Goal: Task Accomplishment & Management: Complete application form

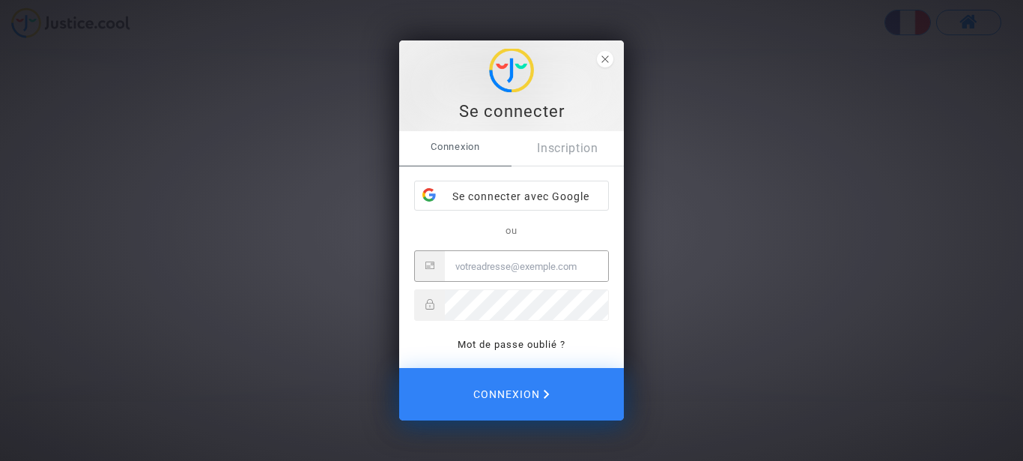
click at [523, 264] on input "Email" at bounding box center [526, 266] width 163 height 30
click at [508, 195] on div "Se connecter avec Google" at bounding box center [511, 196] width 193 height 30
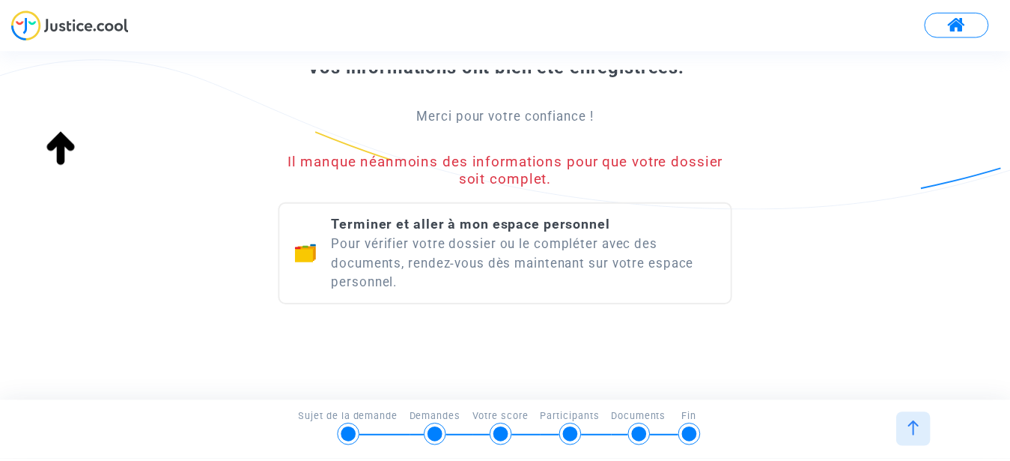
scroll to position [256, 0]
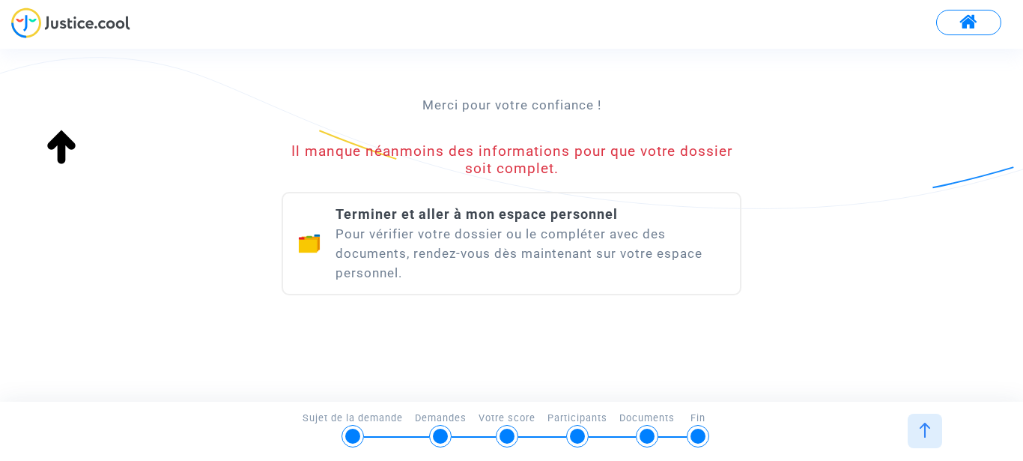
click at [503, 237] on div "Terminer et aller à mon espace personnel Pour vérifier votre dossier ou le comp…" at bounding box center [531, 243] width 390 height 78
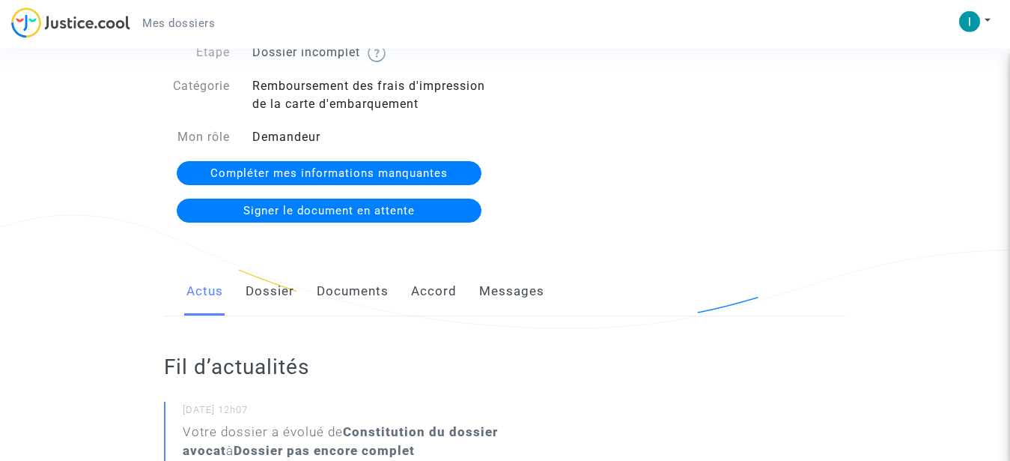
scroll to position [51, 0]
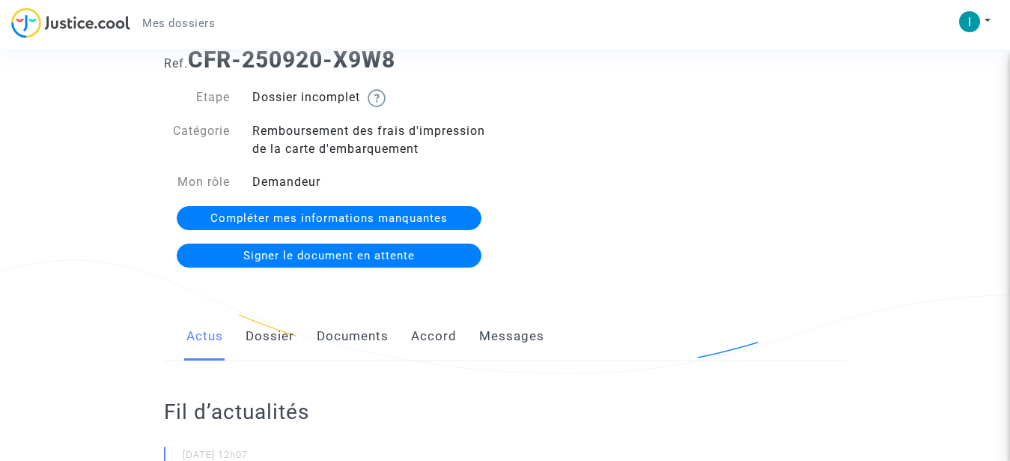
click at [342, 216] on span "Compléter mes informations manquantes" at bounding box center [328, 217] width 237 height 13
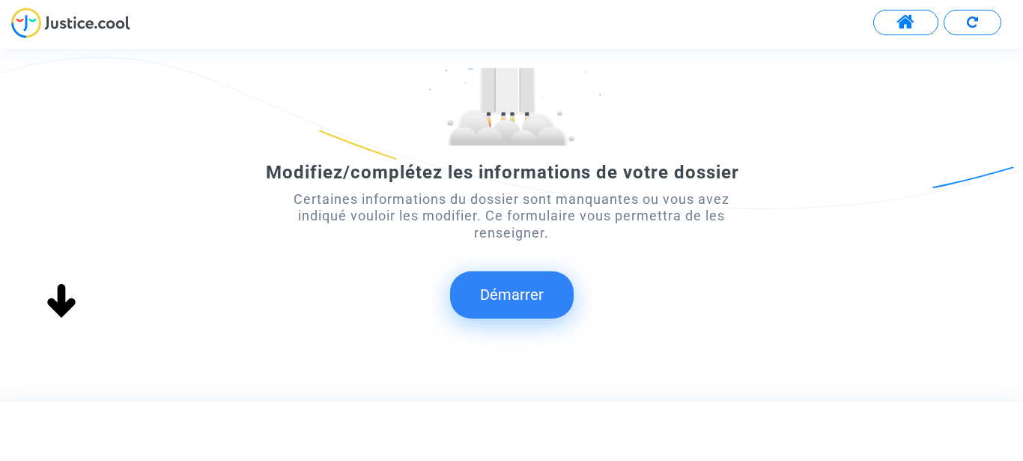
scroll to position [142, 0]
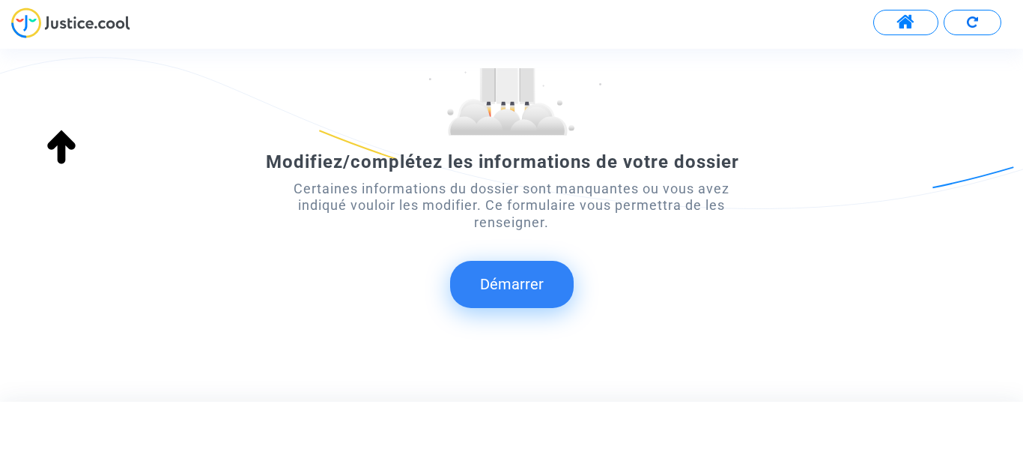
click at [502, 281] on button "Démarrer" at bounding box center [512, 284] width 124 height 46
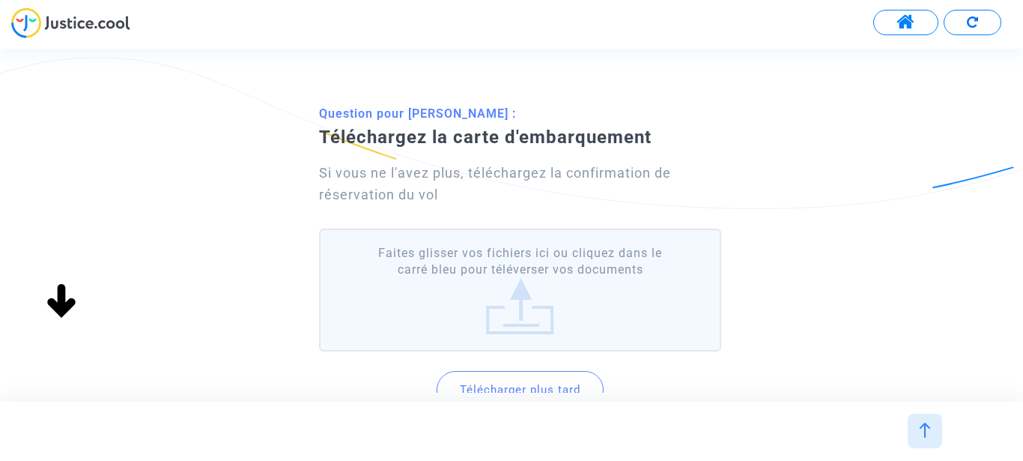
scroll to position [57, 0]
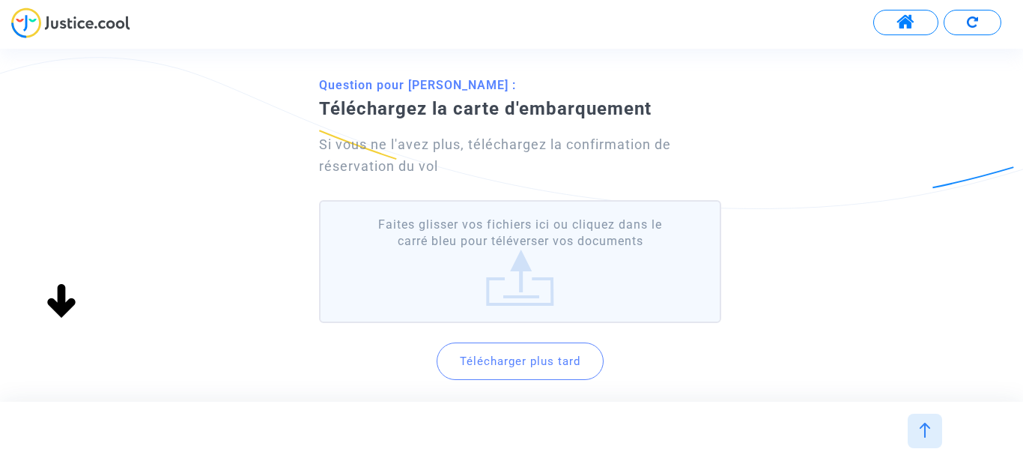
click at [528, 281] on label "Faites glisser vos fichiers ici ou cliquez dans le carré bleu pour téléverser v…" at bounding box center [520, 262] width 403 height 124
click at [0, 0] on input "Faites glisser vos fichiers ici ou cliquez dans le carré bleu pour téléverser v…" at bounding box center [0, 0] width 0 height 0
click at [516, 283] on label "Faites glisser vos fichiers ici ou cliquez dans le carré bleu pour téléverser v…" at bounding box center [520, 262] width 403 height 124
click at [0, 0] on input "Faites glisser vos fichiers ici ou cliquez dans le carré bleu pour téléverser v…" at bounding box center [0, 0] width 0 height 0
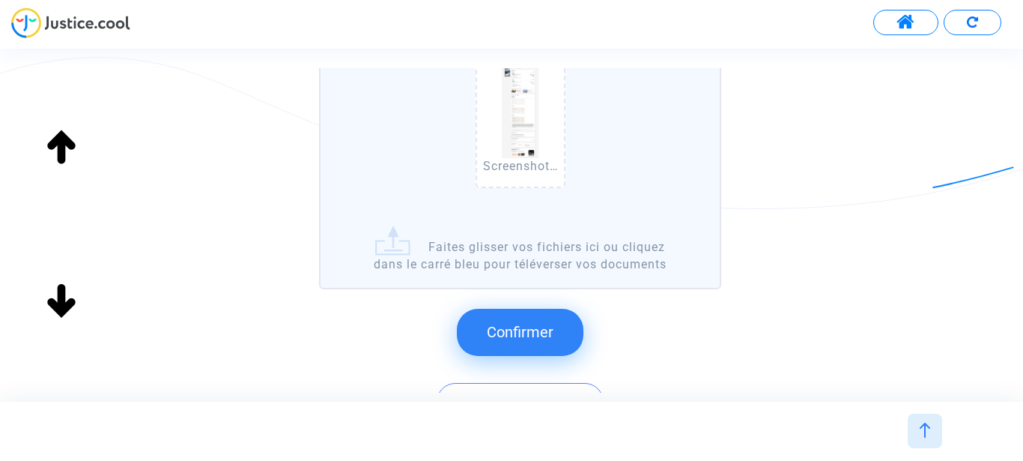
scroll to position [256, 0]
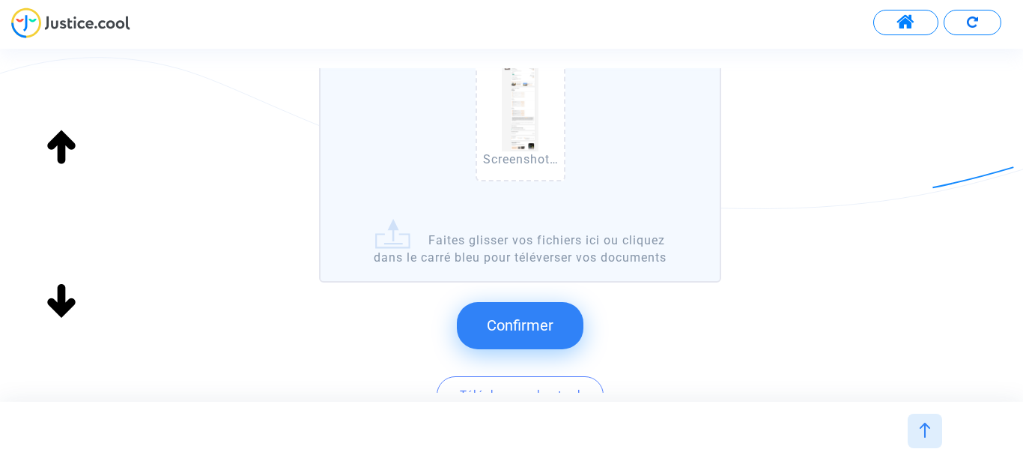
click at [529, 326] on span "Confirmer" at bounding box center [520, 325] width 67 height 18
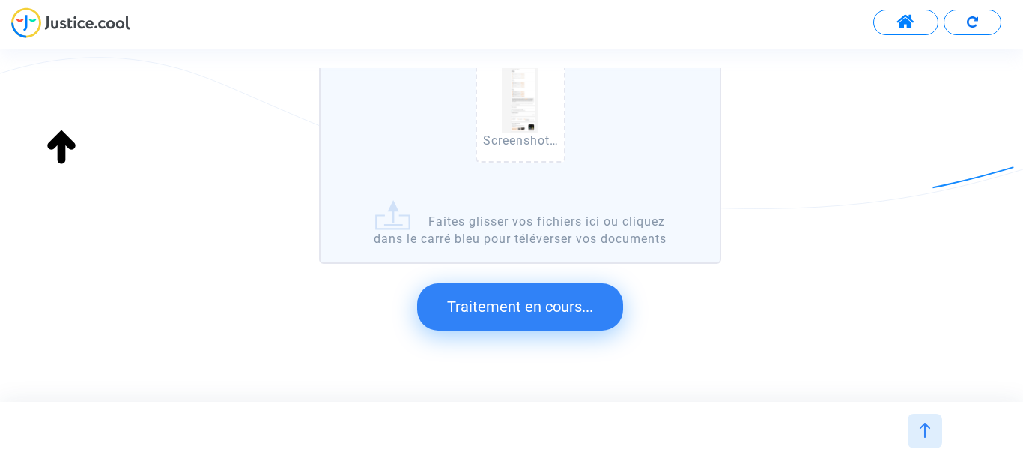
scroll to position [285, 0]
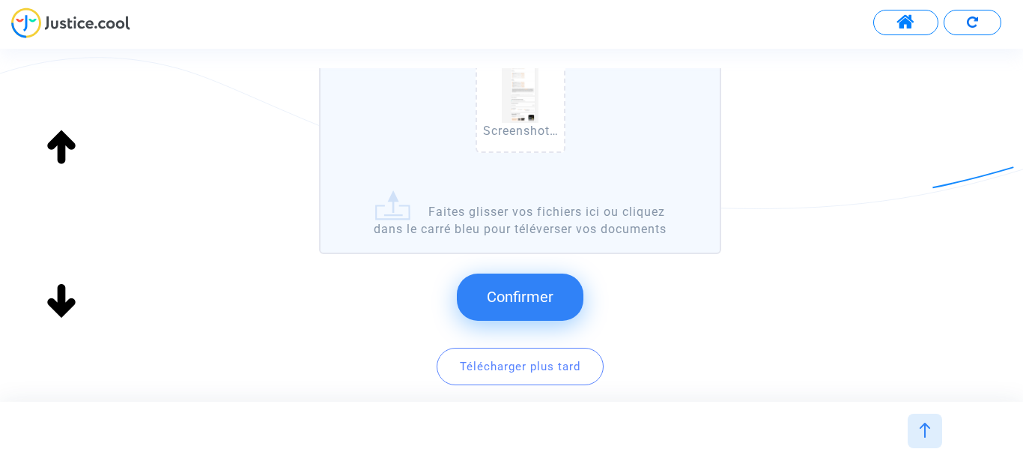
click at [521, 296] on span "Confirmer" at bounding box center [520, 297] width 67 height 18
click at [524, 297] on span "Confirmer" at bounding box center [520, 297] width 67 height 18
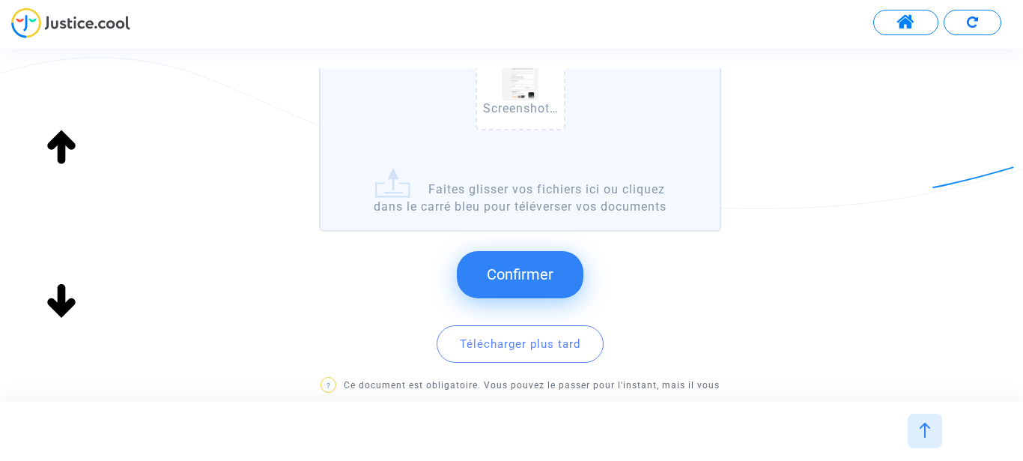
scroll to position [313, 0]
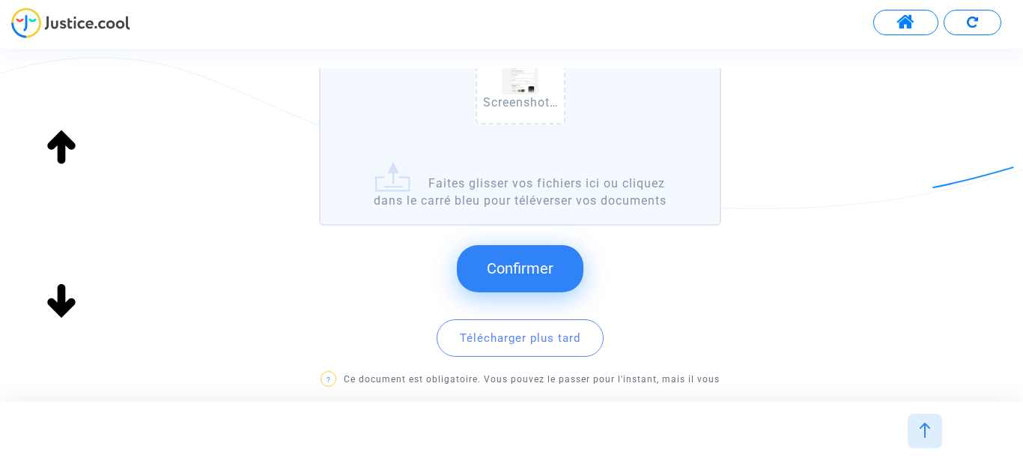
click at [521, 266] on span "Confirmer" at bounding box center [520, 268] width 67 height 18
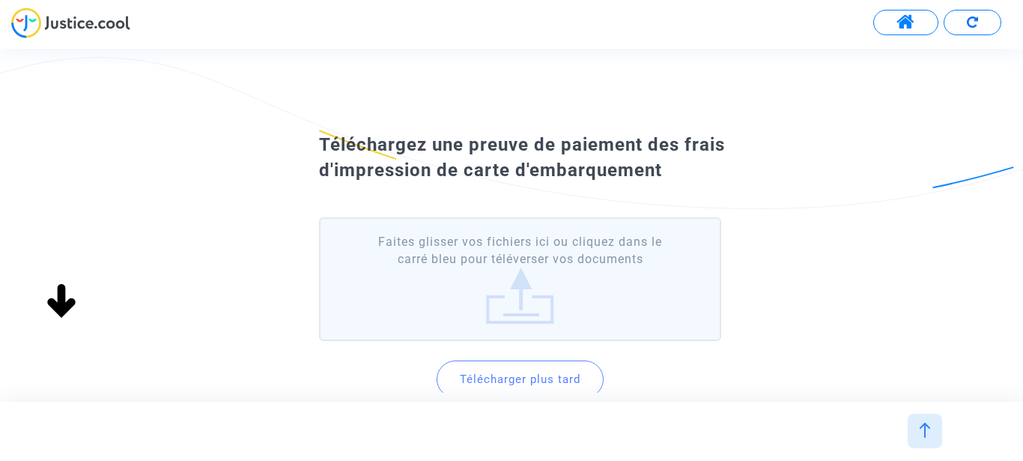
scroll to position [0, 0]
click at [522, 303] on label "Faites glisser vos fichiers ici ou cliquez dans le carré bleu pour téléverser v…" at bounding box center [520, 279] width 403 height 124
click at [0, 0] on input "Faites glisser vos fichiers ici ou cliquez dans le carré bleu pour téléverser v…" at bounding box center [0, 0] width 0 height 0
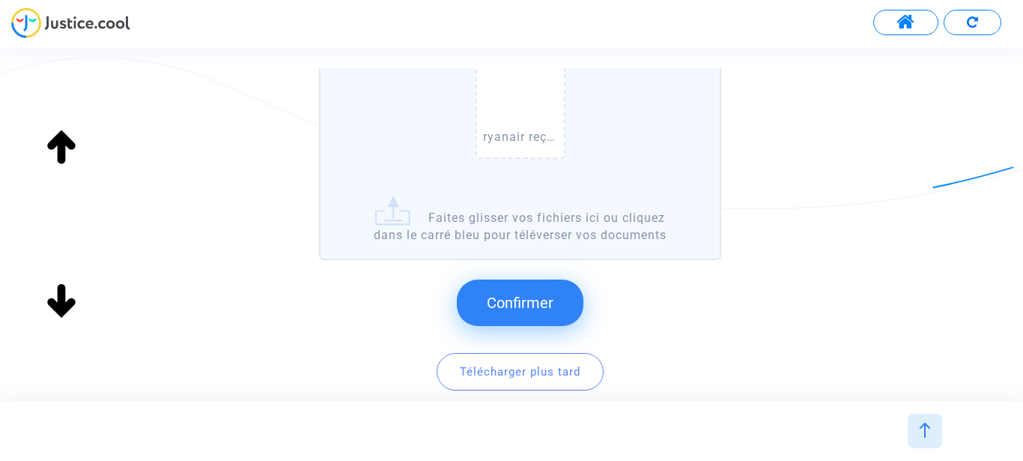
scroll to position [256, 0]
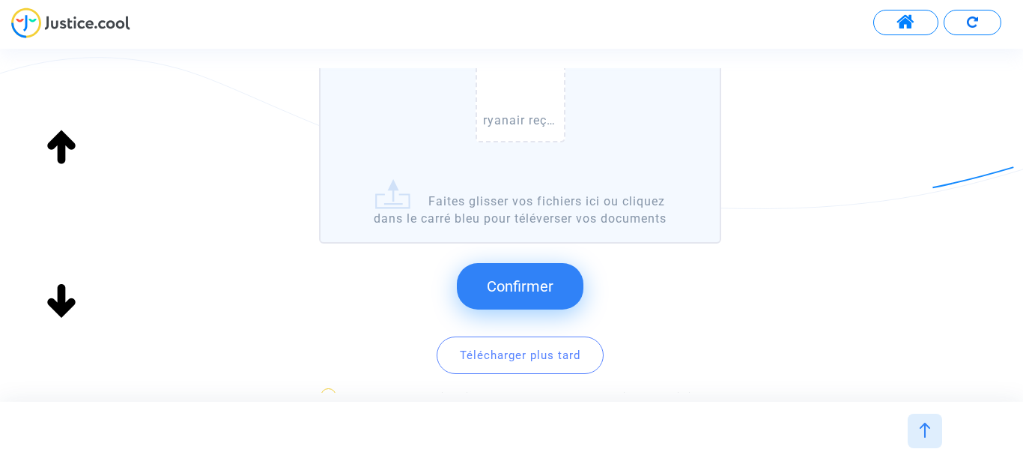
click at [519, 285] on span "Confirmer" at bounding box center [520, 286] width 67 height 18
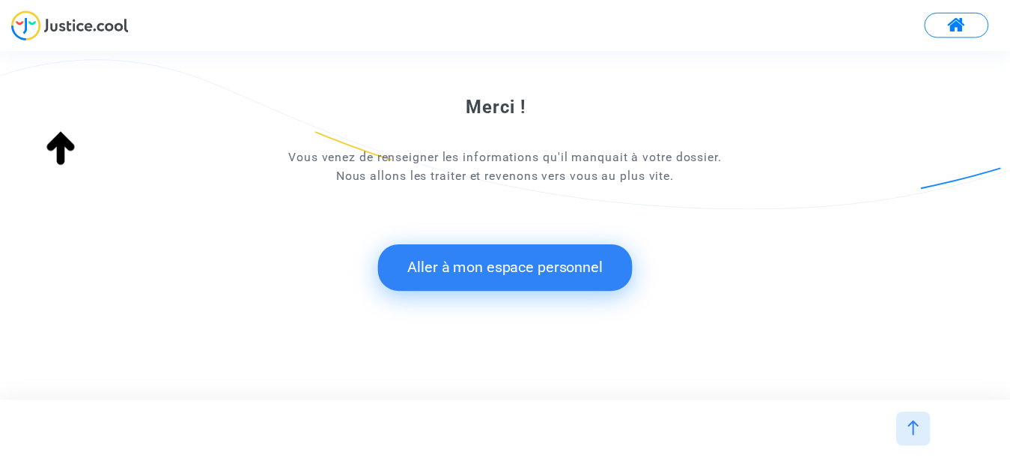
scroll to position [130, 0]
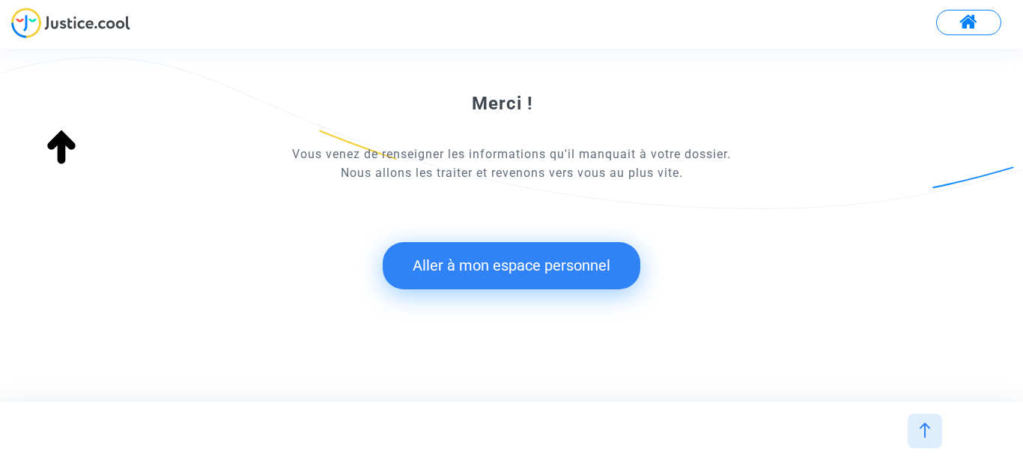
click at [524, 260] on button "Aller à mon espace personnel" at bounding box center [512, 265] width 258 height 46
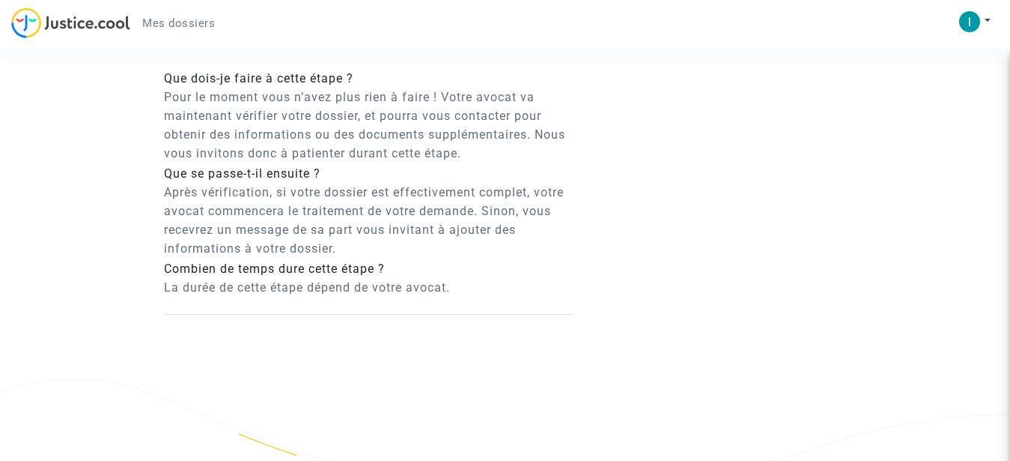
scroll to position [904, 0]
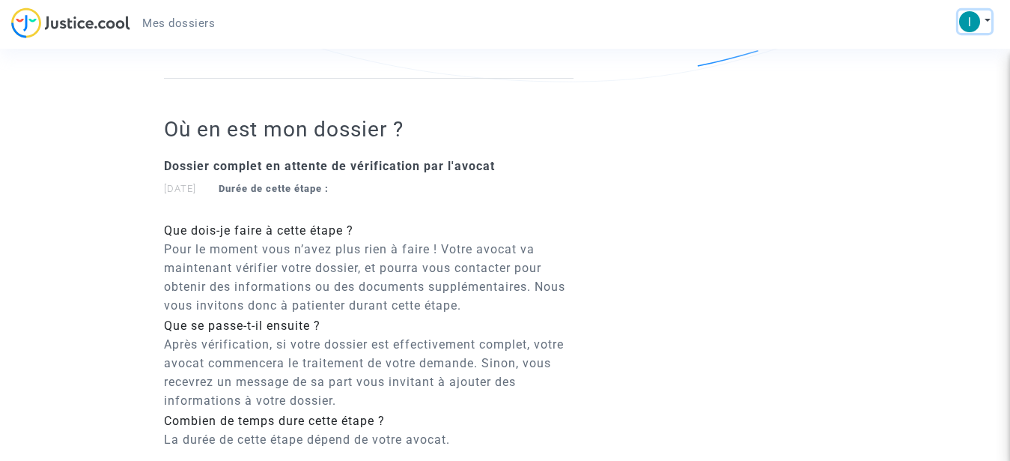
click at [987, 16] on button at bounding box center [975, 21] width 33 height 22
click at [942, 99] on link "Déconnexion" at bounding box center [932, 101] width 118 height 24
